Goal: Register for event/course

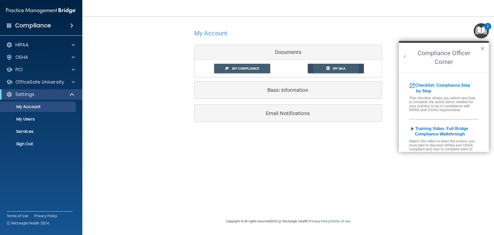
click at [333, 70] on link "My BAA" at bounding box center [336, 69] width 56 height 10
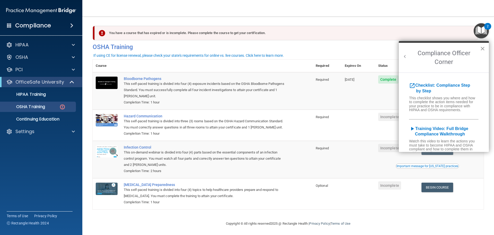
click at [484, 49] on button "×" at bounding box center [482, 48] width 5 height 8
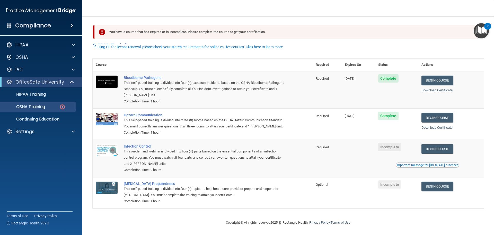
scroll to position [8, 0]
click at [437, 147] on link "Begin Course" at bounding box center [437, 149] width 31 height 10
